Goal: Find specific page/section: Find specific page/section

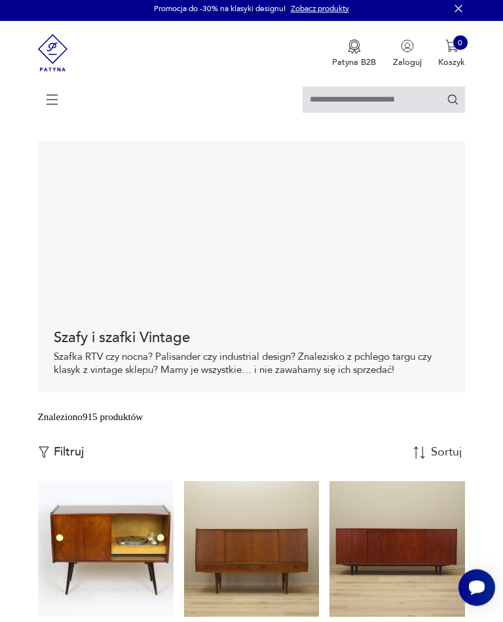
scroll to position [3, 0]
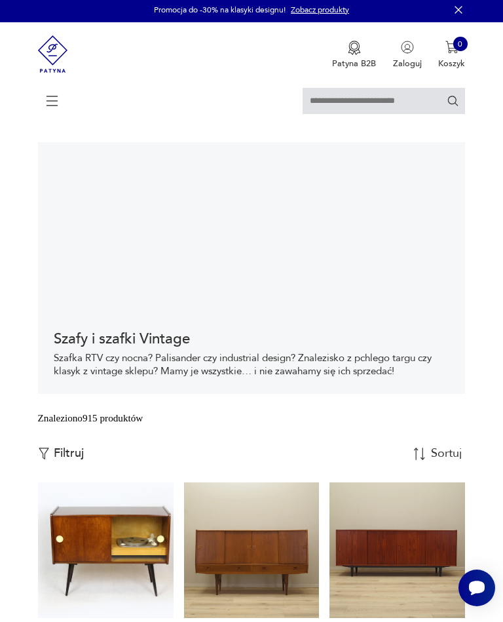
click at [55, 101] on icon at bounding box center [51, 101] width 45 height 0
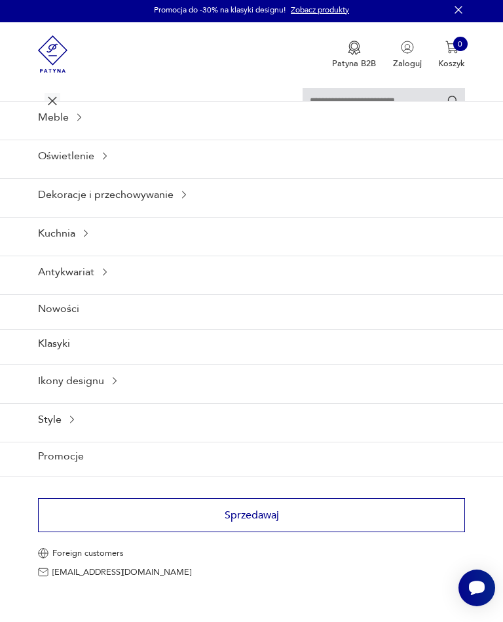
click at [91, 129] on div "Meble" at bounding box center [251, 117] width 503 height 32
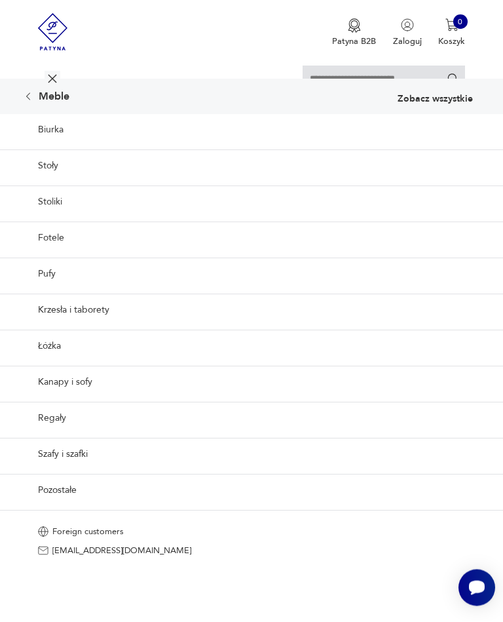
scroll to position [116, 0]
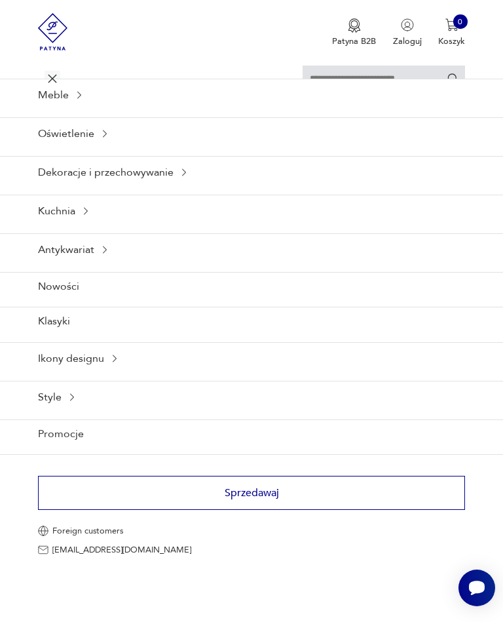
click at [83, 100] on icon at bounding box center [79, 95] width 10 height 10
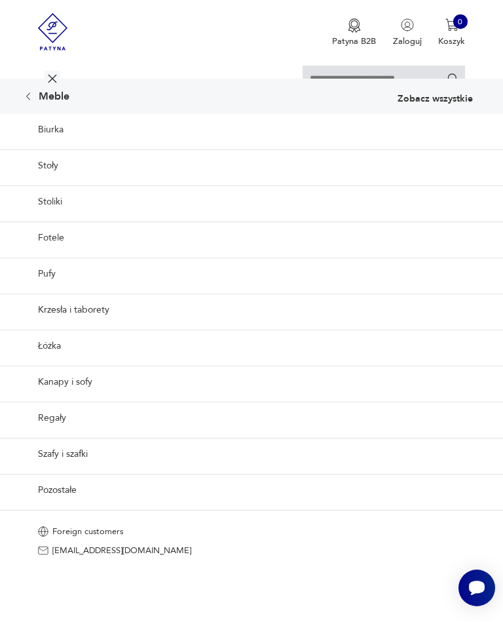
click at [100, 470] on link "Szafy i szafki" at bounding box center [251, 454] width 503 height 32
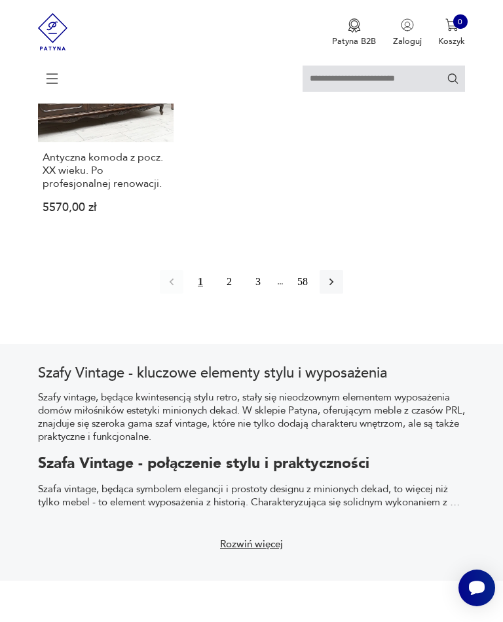
scroll to position [1686, 0]
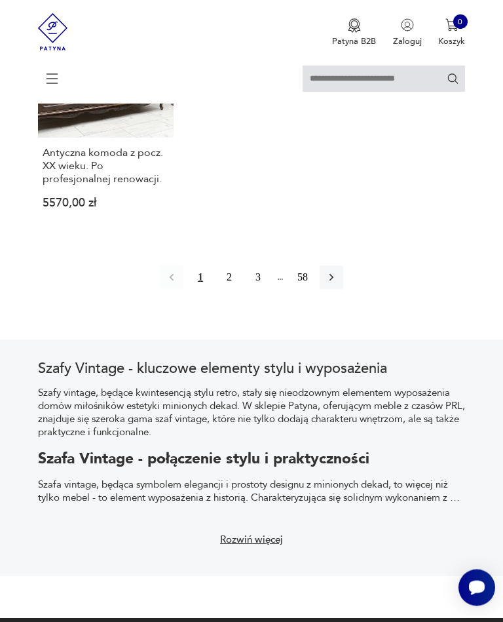
click at [233, 290] on button "2" at bounding box center [230, 278] width 24 height 24
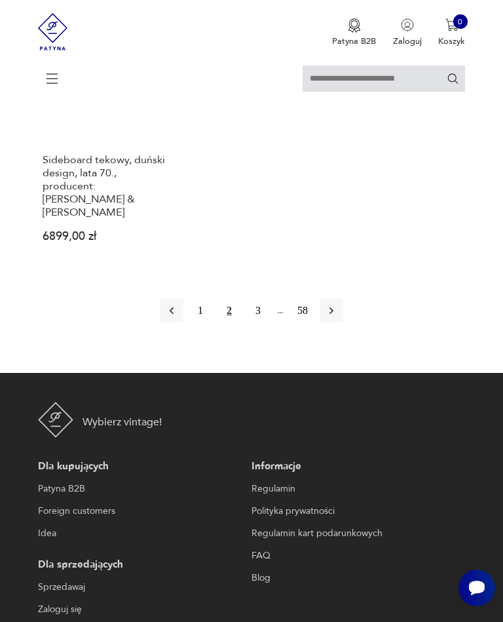
scroll to position [1772, 0]
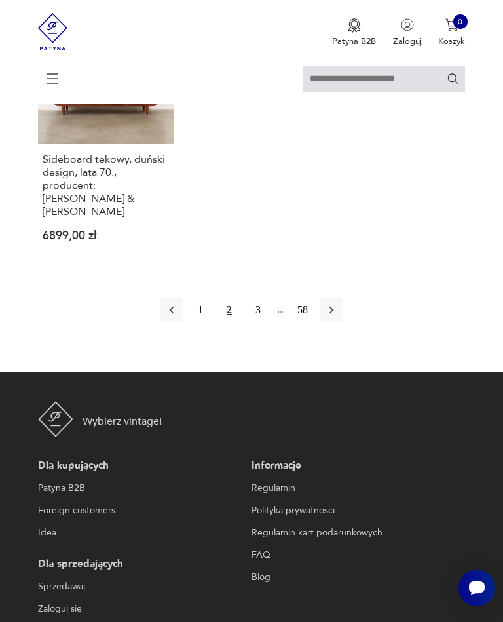
click at [263, 322] on button "3" at bounding box center [258, 310] width 24 height 24
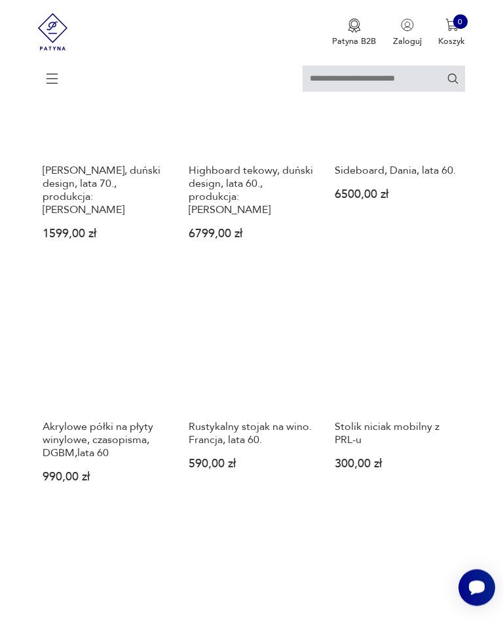
scroll to position [987, 0]
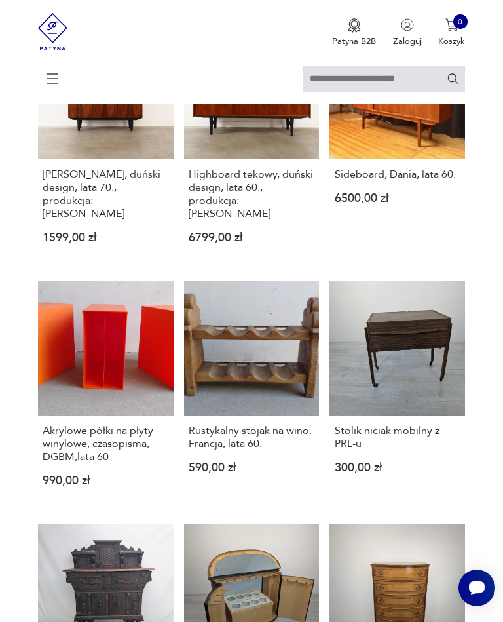
click at [318, 83] on input "text" at bounding box center [384, 79] width 163 height 26
click at [340, 83] on input "text" at bounding box center [384, 79] width 163 height 26
type input "*******"
click at [455, 83] on icon "Szukaj" at bounding box center [453, 78] width 10 height 10
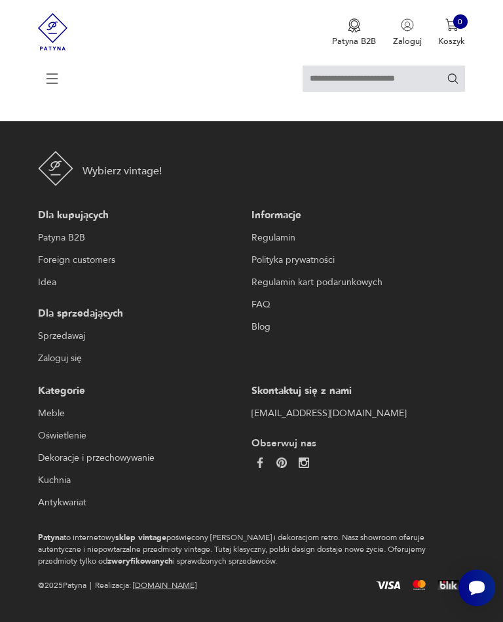
type input "*******"
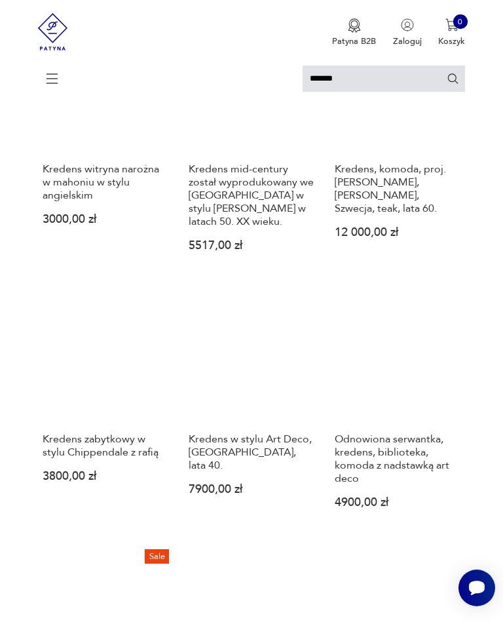
scroll to position [503, 0]
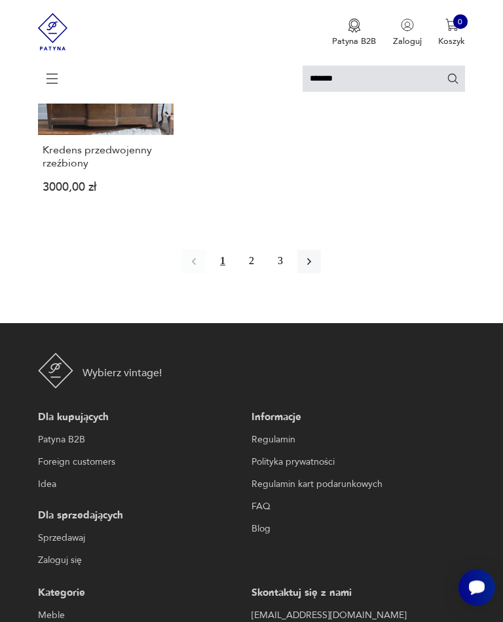
click at [250, 274] on button "2" at bounding box center [252, 262] width 24 height 24
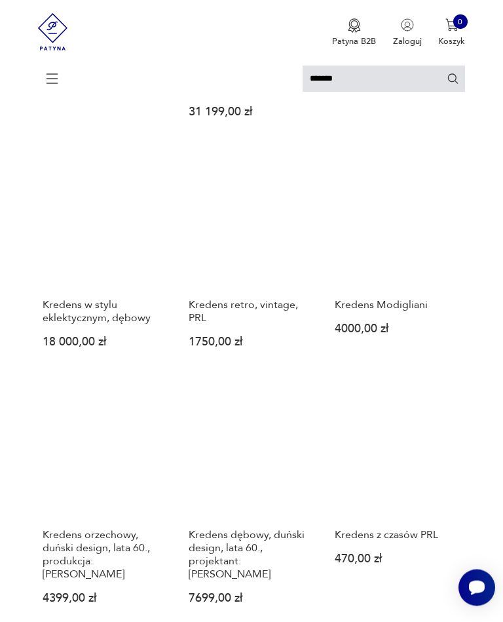
scroll to position [1109, 0]
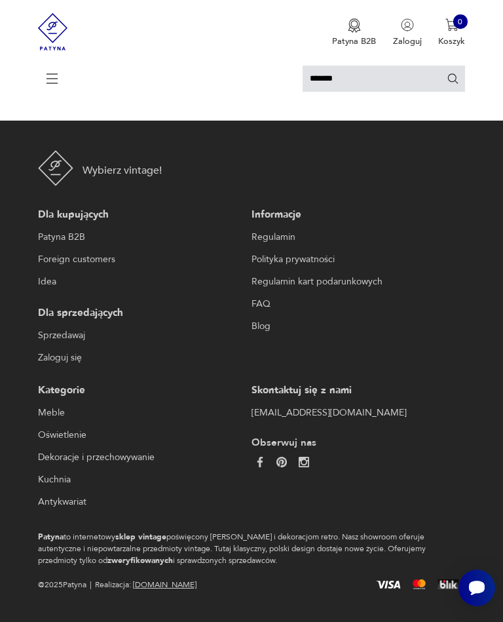
scroll to position [199, 0]
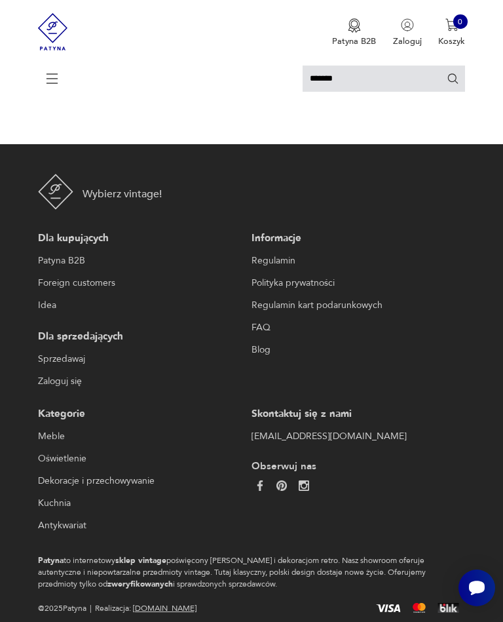
scroll to position [303, 0]
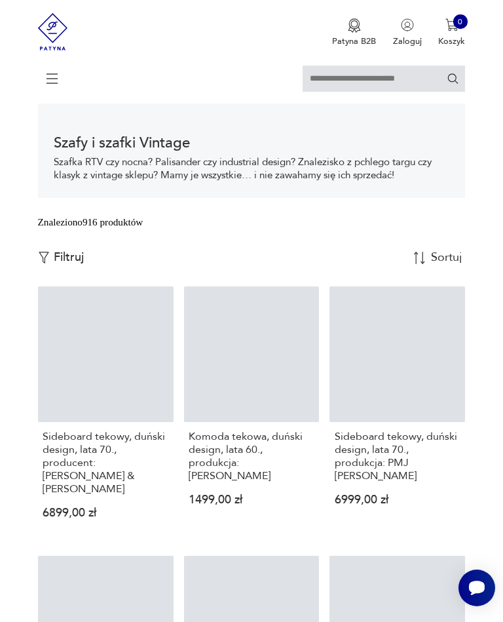
scroll to position [258, 0]
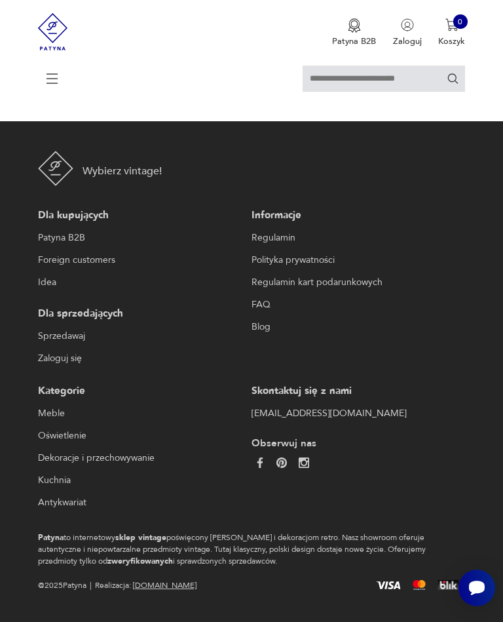
scroll to position [199, 0]
